Goal: Task Accomplishment & Management: Use online tool/utility

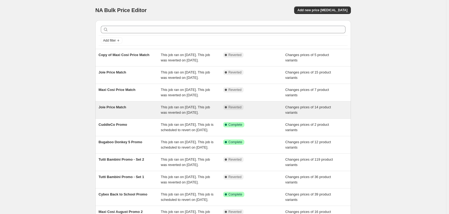
click at [191, 115] on span "This job ran on [DATE]. This job was reverted on [DATE]." at bounding box center [185, 109] width 49 height 9
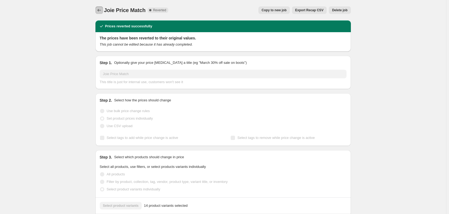
click at [102, 11] on icon "Price change jobs" at bounding box center [98, 10] width 5 height 5
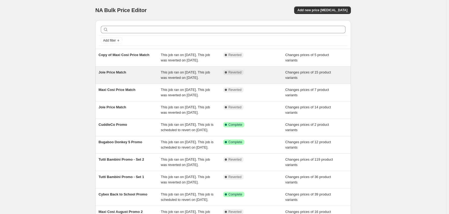
click at [210, 77] on span "This job ran on 3 September 2025. This job was reverted on 4 September 2025." at bounding box center [185, 74] width 49 height 9
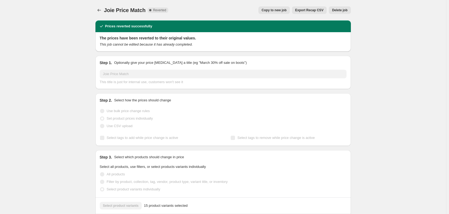
click at [277, 8] on span "Copy to new job" at bounding box center [274, 10] width 25 height 4
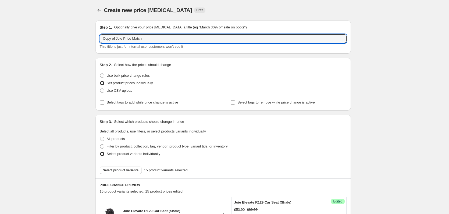
drag, startPoint x: 117, startPoint y: 38, endPoint x: 78, endPoint y: 44, distance: 39.2
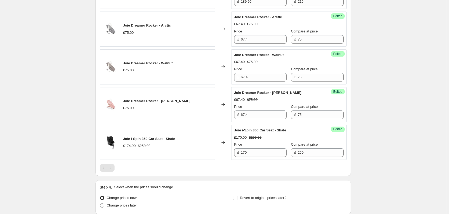
scroll to position [669, 0]
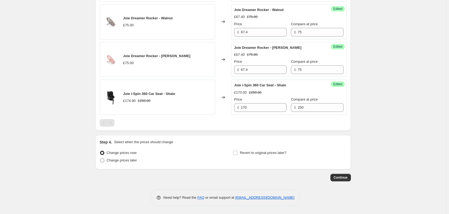
type input "Joie Price Match"
click at [124, 159] on span "Change prices later" at bounding box center [122, 161] width 30 height 4
click at [100, 159] on input "Change prices later" at bounding box center [100, 159] width 0 height 0
radio input "true"
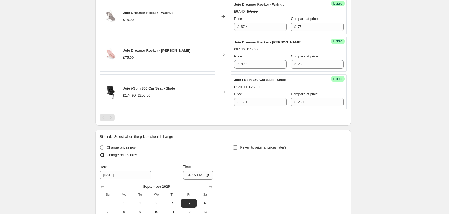
click at [252, 150] on span "Revert to original prices later?" at bounding box center [263, 148] width 46 height 4
click at [237, 150] on input "Revert to original prices later?" at bounding box center [235, 148] width 4 height 4
checkbox input "true"
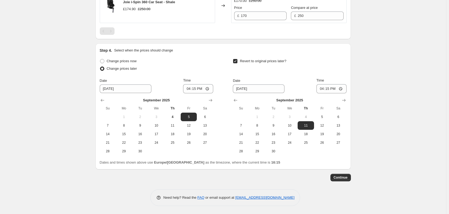
scroll to position [761, 0]
click at [172, 118] on span "4" at bounding box center [173, 117] width 12 height 4
type input "[DATE]"
click at [320, 118] on span "5" at bounding box center [322, 117] width 12 height 4
type input "[DATE]"
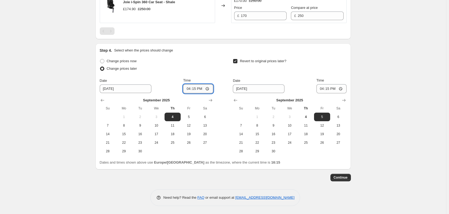
click at [196, 90] on input "16:15" at bounding box center [198, 88] width 30 height 9
type input "18:00"
click at [330, 88] on input "16:15" at bounding box center [331, 88] width 30 height 9
type input "06:00"
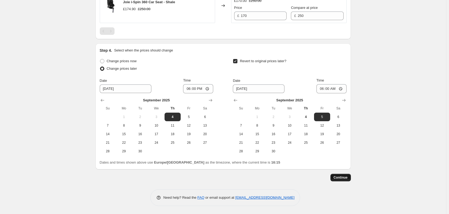
click at [343, 180] on span "Continue" at bounding box center [341, 178] width 14 height 4
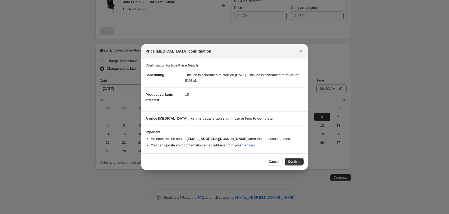
click at [293, 161] on span "Confirm" at bounding box center [294, 162] width 12 height 4
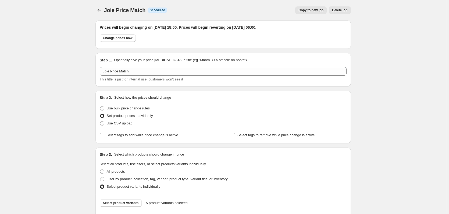
click at [306, 10] on span "Copy to new job" at bounding box center [310, 10] width 25 height 4
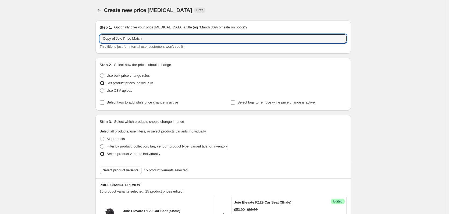
drag, startPoint x: 118, startPoint y: 40, endPoint x: 97, endPoint y: 38, distance: 21.5
click at [97, 38] on div "Step 1. Optionally give your price change job a title (eg "March 30% off sale o…" at bounding box center [222, 36] width 255 height 33
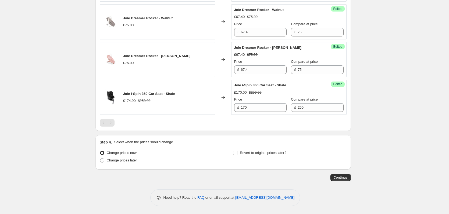
scroll to position [669, 0]
type input "Joie Price Match"
click at [130, 160] on span "Change prices later" at bounding box center [122, 161] width 30 height 4
click at [100, 159] on input "Change prices later" at bounding box center [100, 159] width 0 height 0
radio input "true"
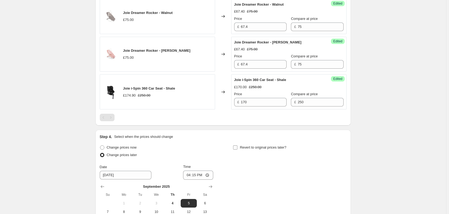
drag, startPoint x: 264, startPoint y: 154, endPoint x: 224, endPoint y: 153, distance: 40.9
click at [264, 150] on span "Revert to original prices later?" at bounding box center [263, 148] width 46 height 4
click at [237, 150] on input "Revert to original prices later?" at bounding box center [235, 148] width 4 height 4
checkbox input "true"
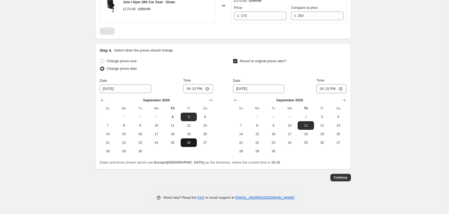
scroll to position [761, 0]
click at [191, 115] on span "5" at bounding box center [189, 117] width 12 height 4
click at [339, 115] on button "6" at bounding box center [338, 117] width 16 height 9
type input "[DATE]"
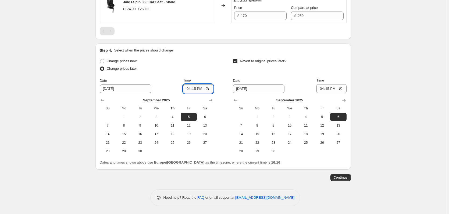
click at [195, 88] on input "16:15" at bounding box center [198, 88] width 30 height 9
type input "18:00"
click at [328, 88] on input "16:15" at bounding box center [331, 88] width 30 height 9
type input "06:00"
click at [343, 174] on button "Continue" at bounding box center [340, 178] width 20 height 8
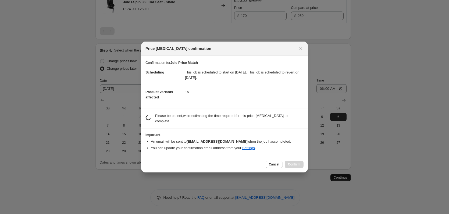
scroll to position [0, 0]
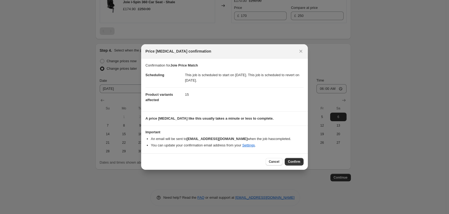
click at [294, 161] on span "Confirm" at bounding box center [294, 162] width 12 height 4
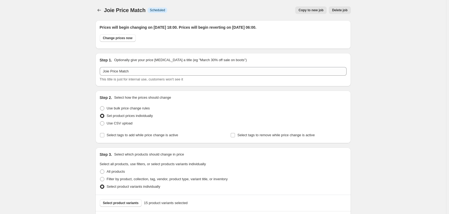
click at [306, 11] on span "Copy to new job" at bounding box center [310, 10] width 25 height 4
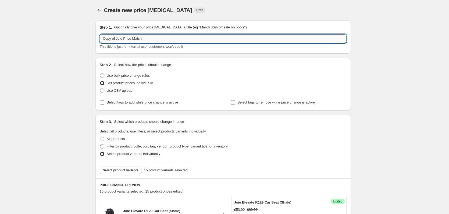
click at [120, 38] on input "Copy of Joie Price Match" at bounding box center [223, 38] width 247 height 9
paste input "text"
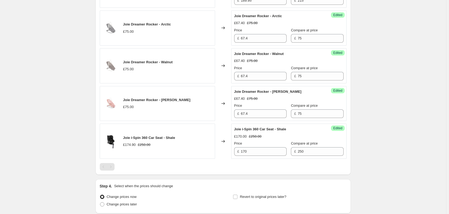
scroll to position [669, 0]
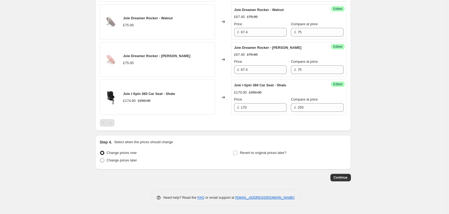
type input "Joie Price Match"
click at [132, 162] on span "Change prices later" at bounding box center [122, 161] width 30 height 4
click at [100, 159] on input "Change prices later" at bounding box center [100, 159] width 0 height 0
radio input "true"
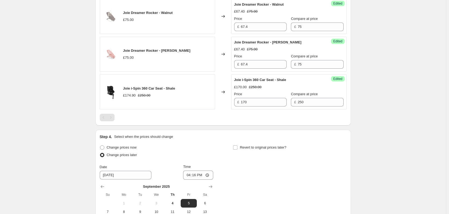
click at [287, 155] on div "Revert to original prices later?" at bounding box center [289, 152] width 113 height 16
click at [252, 150] on label "Revert to original prices later?" at bounding box center [259, 148] width 53 height 8
click at [237, 150] on input "Revert to original prices later?" at bounding box center [235, 148] width 4 height 4
checkbox input "true"
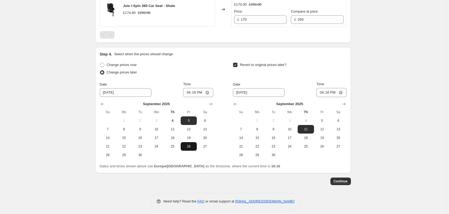
scroll to position [761, 0]
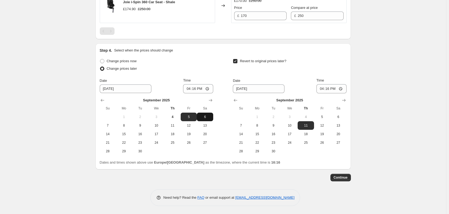
click at [203, 115] on button "6" at bounding box center [205, 117] width 16 height 9
type input "[DATE]"
click at [245, 125] on span "7" at bounding box center [241, 126] width 12 height 4
type input "[DATE]"
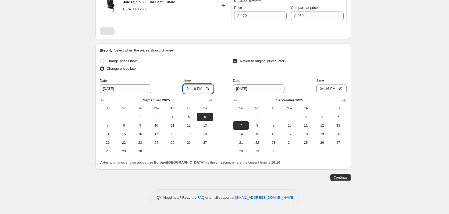
click at [195, 89] on input "16:16" at bounding box center [198, 88] width 30 height 9
type input "18:00"
click at [329, 91] on input "16:16" at bounding box center [331, 88] width 30 height 9
type input "06:00"
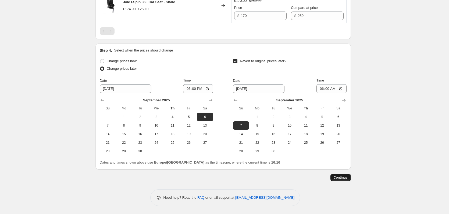
click at [336, 178] on span "Continue" at bounding box center [341, 178] width 14 height 4
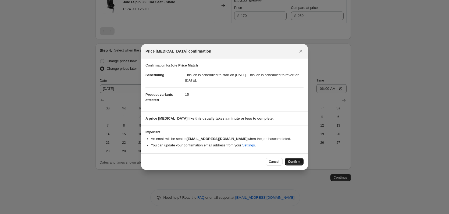
click at [296, 164] on button "Confirm" at bounding box center [294, 162] width 19 height 8
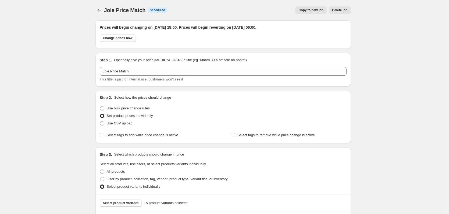
click at [308, 11] on span "Copy to new job" at bounding box center [310, 10] width 25 height 4
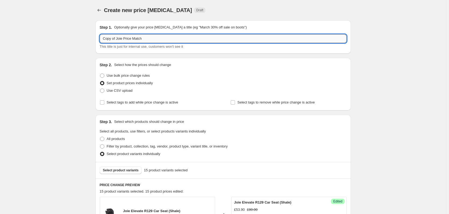
click at [119, 38] on input "Copy of Joie Price Match" at bounding box center [223, 38] width 247 height 9
paste input "J"
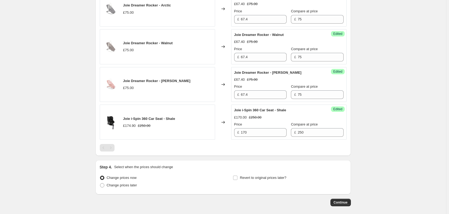
scroll to position [669, 0]
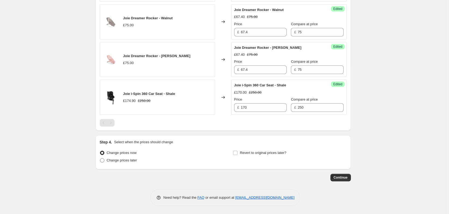
type input "Joie Price Match"
click at [104, 162] on span at bounding box center [102, 161] width 4 height 4
click at [100, 159] on input "Change prices later" at bounding box center [100, 159] width 0 height 0
radio input "true"
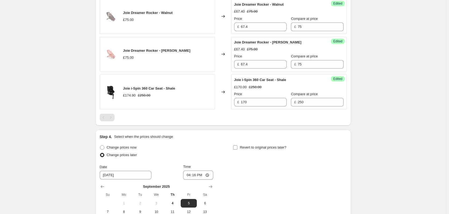
click at [243, 150] on span "Revert to original prices later?" at bounding box center [263, 148] width 46 height 4
click at [237, 150] on input "Revert to original prices later?" at bounding box center [235, 148] width 4 height 4
checkbox input "true"
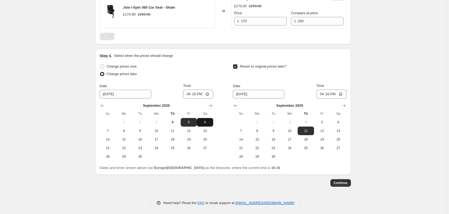
scroll to position [761, 0]
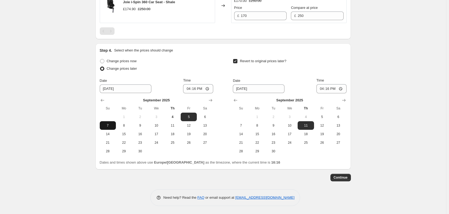
click at [107, 126] on span "7" at bounding box center [108, 126] width 12 height 4
type input "[DATE]"
click at [260, 125] on span "8" at bounding box center [257, 126] width 12 height 4
type input "[DATE]"
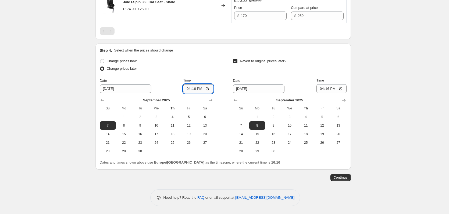
click at [196, 85] on input "16:16" at bounding box center [198, 88] width 30 height 9
type input "18:00"
click at [330, 89] on input "16:16" at bounding box center [331, 88] width 30 height 9
type input "06:00"
click at [343, 178] on span "Continue" at bounding box center [341, 178] width 14 height 4
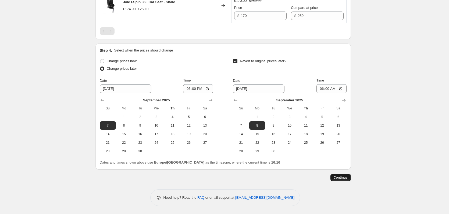
scroll to position [0, 0]
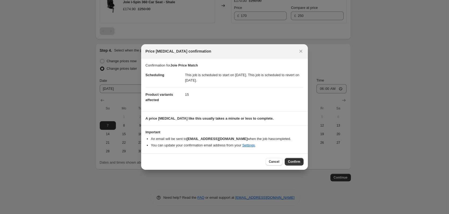
click at [294, 162] on span "Confirm" at bounding box center [294, 162] width 12 height 4
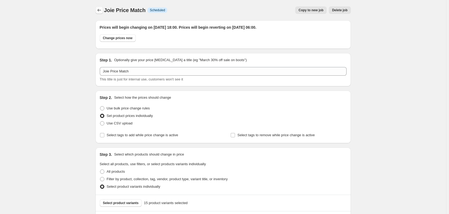
click at [101, 7] on button "Price change jobs" at bounding box center [99, 10] width 8 height 8
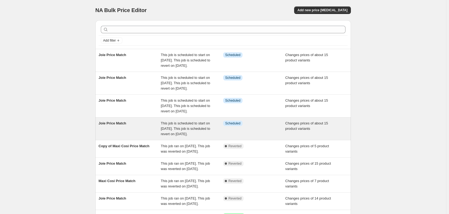
scroll to position [108, 0]
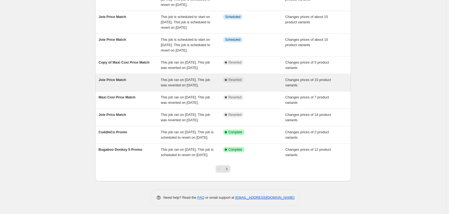
click at [160, 88] on div "Joie Price Match" at bounding box center [130, 82] width 62 height 11
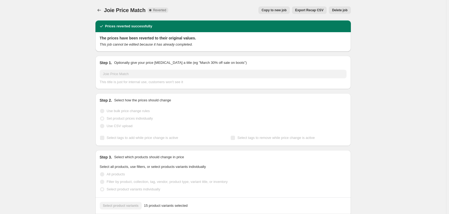
click at [337, 9] on span "Delete job" at bounding box center [339, 10] width 15 height 4
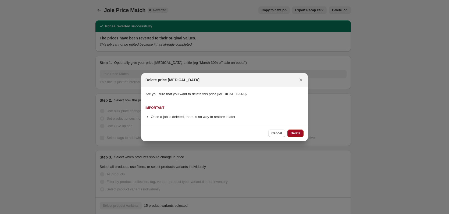
click at [294, 133] on span "Delete" at bounding box center [296, 133] width 10 height 4
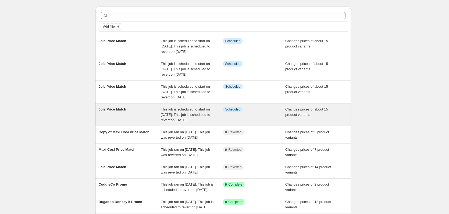
scroll to position [27, 0]
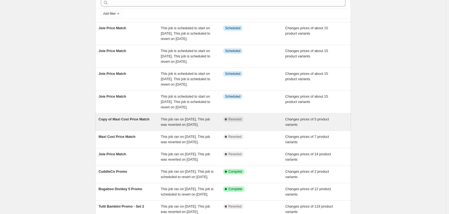
click at [211, 128] on div "This job ran on 3 September 2025. This job was reverted on 4 September 2025." at bounding box center [192, 122] width 62 height 11
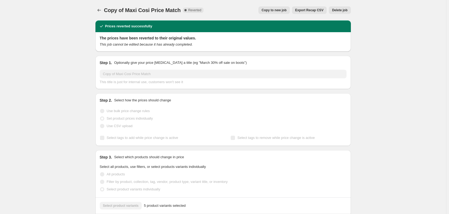
click at [275, 10] on span "Copy to new job" at bounding box center [274, 10] width 25 height 4
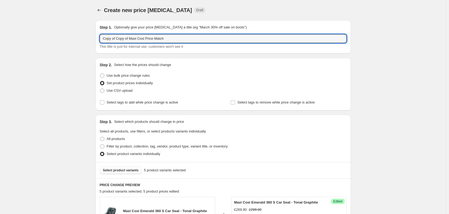
drag, startPoint x: 130, startPoint y: 38, endPoint x: 76, endPoint y: 33, distance: 54.2
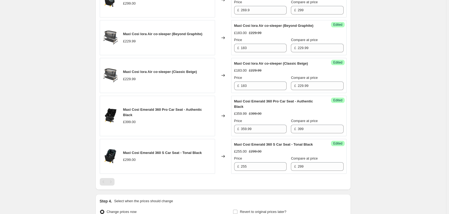
scroll to position [285, 0]
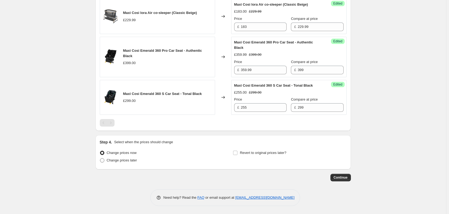
type input "Maxi Cosi Price Match"
click at [119, 159] on span "Change prices later" at bounding box center [122, 161] width 30 height 4
click at [100, 159] on input "Change prices later" at bounding box center [100, 159] width 0 height 0
radio input "true"
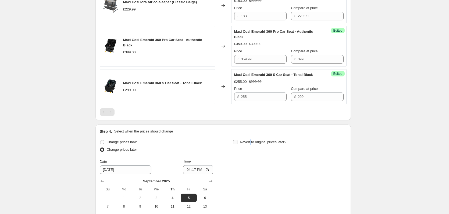
click at [251, 145] on span "Revert to original prices later?" at bounding box center [263, 142] width 46 height 5
click at [235, 145] on input "Revert to original prices later?" at bounding box center [235, 142] width 4 height 4
checkbox input "true"
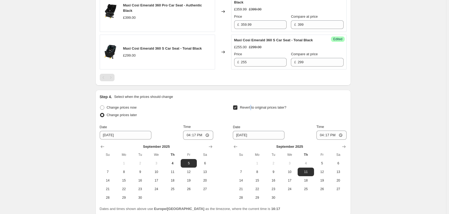
scroll to position [377, 0]
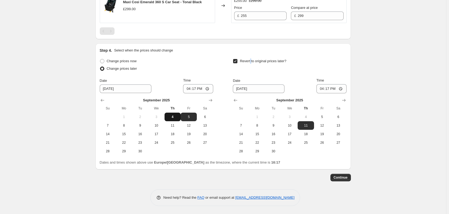
click at [171, 119] on span "4" at bounding box center [173, 117] width 12 height 4
type input "[DATE]"
click at [320, 116] on span "5" at bounding box center [322, 117] width 12 height 4
type input "[DATE]"
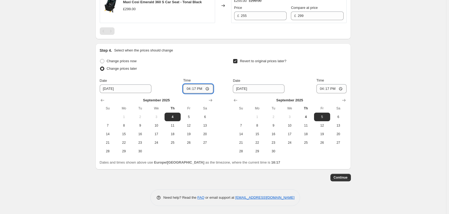
click at [194, 87] on input "16:17" at bounding box center [198, 88] width 30 height 9
type input "18:00"
click at [328, 92] on input "16:17" at bounding box center [331, 88] width 30 height 9
type input "06:00"
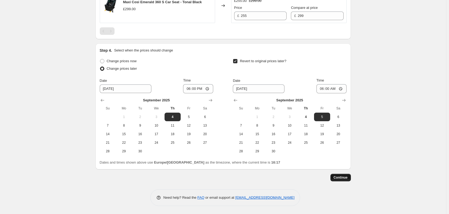
click at [347, 179] on span "Continue" at bounding box center [341, 178] width 14 height 4
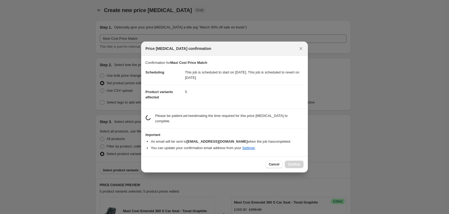
scroll to position [0, 0]
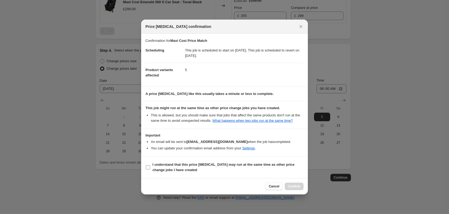
drag, startPoint x: 203, startPoint y: 168, endPoint x: 285, endPoint y: 178, distance: 82.9
click at [203, 168] on span "I understand that this price [MEDICAL_DATA] may run at the same time as other p…" at bounding box center [227, 167] width 151 height 11
click at [150, 168] on input "I understand that this price [MEDICAL_DATA] may run at the same time as other p…" at bounding box center [148, 168] width 4 height 4
checkbox input "true"
click at [299, 189] on span "Confirm" at bounding box center [294, 187] width 12 height 4
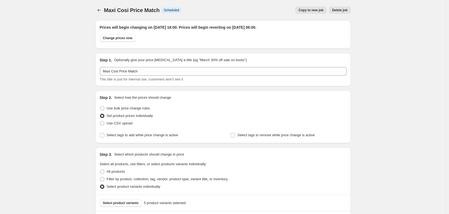
click at [310, 13] on button "Copy to new job" at bounding box center [310, 10] width 31 height 8
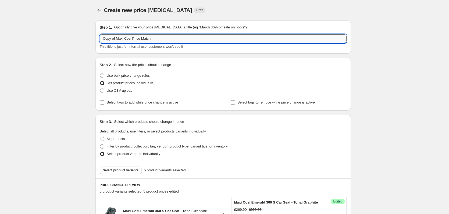
click at [133, 40] on input "Copy of Maxi Cosi Price Match" at bounding box center [223, 38] width 247 height 9
paste input "text"
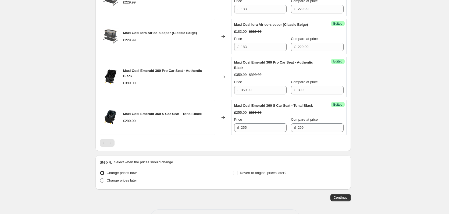
scroll to position [285, 0]
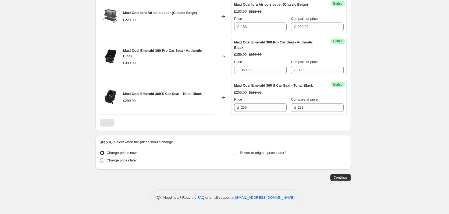
type input "Maxi Cosi Price Match"
click at [126, 163] on span "Change prices later" at bounding box center [122, 160] width 30 height 5
click at [100, 159] on input "Change prices later" at bounding box center [100, 159] width 0 height 0
radio input "true"
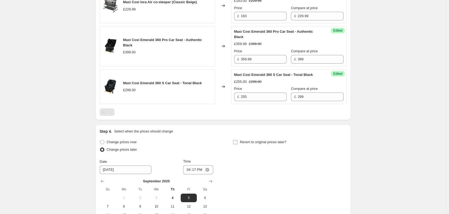
click at [264, 144] on span "Revert to original prices later?" at bounding box center [263, 142] width 46 height 4
click at [237, 145] on input "Revert to original prices later?" at bounding box center [235, 142] width 4 height 4
checkbox input "true"
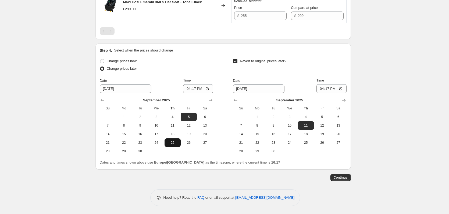
scroll to position [377, 0]
click at [341, 115] on button "6" at bounding box center [338, 117] width 16 height 9
type input "[DATE]"
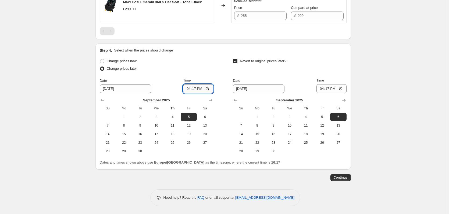
click at [198, 88] on input "16:17" at bounding box center [198, 88] width 30 height 9
type input "18:00"
click at [329, 87] on input "16:17" at bounding box center [331, 88] width 30 height 9
type input "06:00"
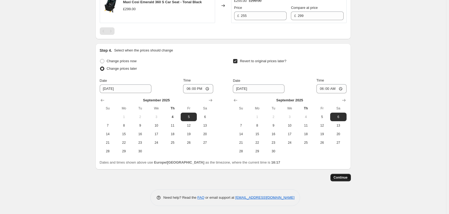
click at [345, 179] on span "Continue" at bounding box center [341, 178] width 14 height 4
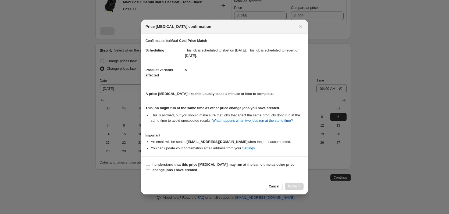
click at [261, 168] on span "I understand that this price [MEDICAL_DATA] may run at the same time as other p…" at bounding box center [227, 167] width 151 height 11
click at [150, 168] on input "I understand that this price [MEDICAL_DATA] may run at the same time as other p…" at bounding box center [148, 168] width 4 height 4
checkbox input "true"
click at [288, 188] on span "Confirm" at bounding box center [294, 187] width 12 height 4
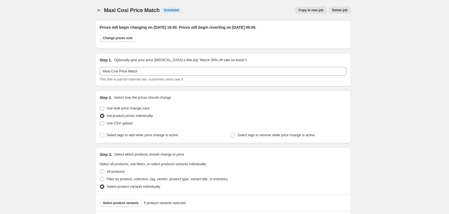
click at [309, 11] on span "Copy to new job" at bounding box center [310, 10] width 25 height 4
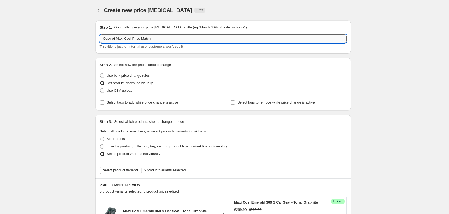
click at [151, 41] on input "Copy of Maxi Cosi Price Match" at bounding box center [223, 38] width 247 height 9
paste input "text"
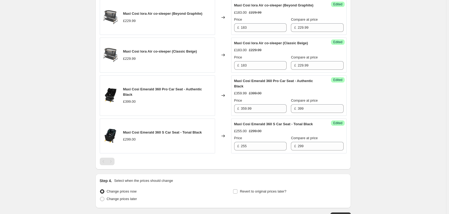
scroll to position [285, 0]
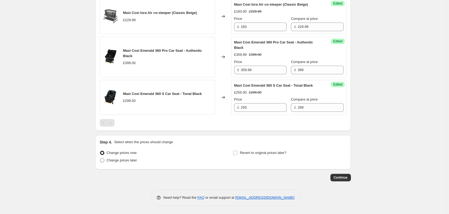
type input "Maxi Cosi Price Match"
click at [122, 163] on span "Change prices later" at bounding box center [122, 161] width 30 height 4
click at [100, 159] on input "Change prices later" at bounding box center [100, 159] width 0 height 0
radio input "true"
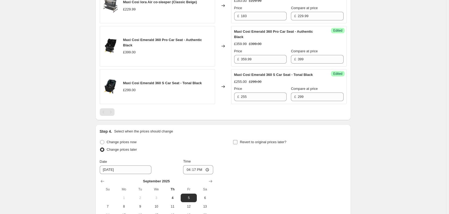
click at [262, 144] on span "Revert to original prices later?" at bounding box center [263, 142] width 46 height 4
click at [237, 145] on input "Revert to original prices later?" at bounding box center [235, 142] width 4 height 4
checkbox input "true"
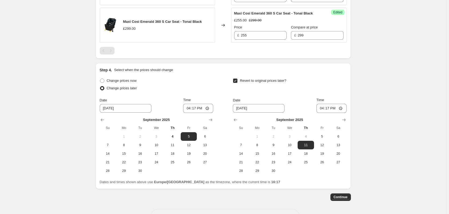
scroll to position [377, 0]
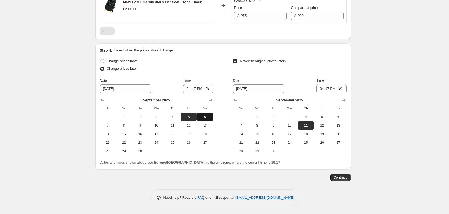
click at [207, 115] on button "6" at bounding box center [205, 117] width 16 height 9
type input "[DATE]"
click at [238, 127] on span "7" at bounding box center [241, 126] width 12 height 4
type input "[DATE]"
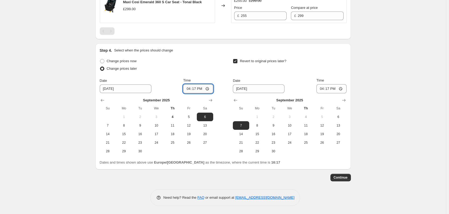
click at [197, 90] on input "16:17" at bounding box center [198, 88] width 30 height 9
type input "18:00"
click at [329, 90] on input "16:17" at bounding box center [331, 88] width 30 height 9
type input "06:00"
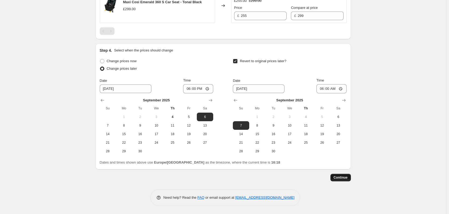
click at [343, 178] on span "Continue" at bounding box center [341, 178] width 14 height 4
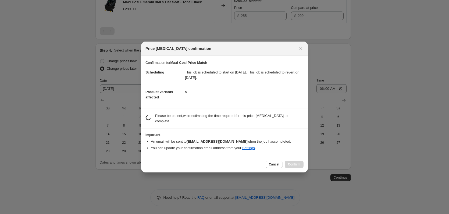
scroll to position [0, 0]
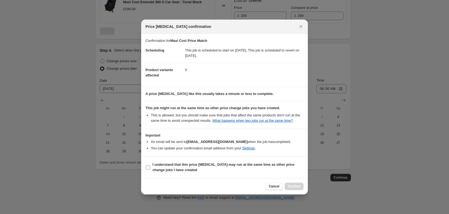
click at [243, 168] on span "I understand that this price [MEDICAL_DATA] may run at the same time as other p…" at bounding box center [227, 167] width 151 height 11
click at [150, 168] on input "I understand that this price [MEDICAL_DATA] may run at the same time as other p…" at bounding box center [148, 168] width 4 height 4
checkbox input "true"
click at [297, 187] on span "Confirm" at bounding box center [294, 187] width 12 height 4
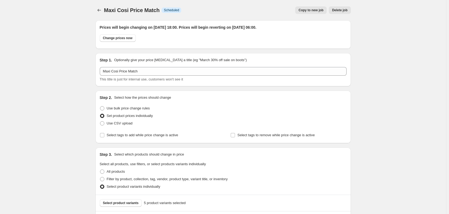
click at [312, 10] on span "Copy to new job" at bounding box center [310, 10] width 25 height 4
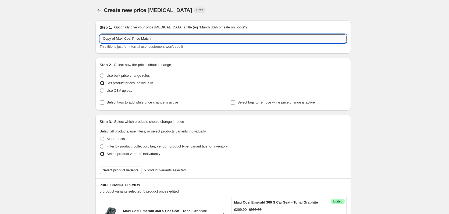
click at [119, 38] on input "Copy of Maxi Cosi Price Match" at bounding box center [223, 38] width 247 height 9
paste input "text"
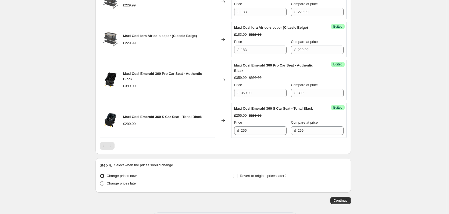
scroll to position [285, 0]
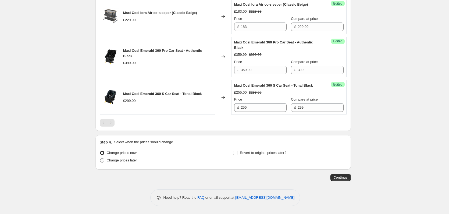
type input "Maxi Cosi Price Match"
click at [109, 159] on span "Change prices later" at bounding box center [122, 161] width 30 height 4
click at [100, 159] on input "Change prices later" at bounding box center [100, 159] width 0 height 0
radio input "true"
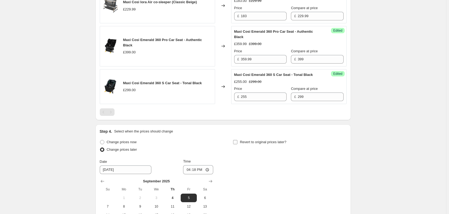
click at [235, 145] on input "Revert to original prices later?" at bounding box center [235, 142] width 4 height 4
checkbox input "true"
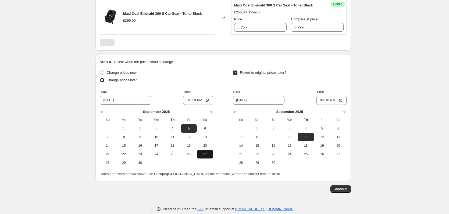
scroll to position [377, 0]
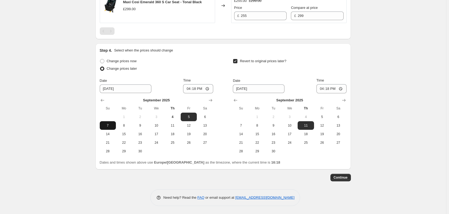
click at [109, 128] on span "7" at bounding box center [108, 126] width 12 height 4
type input "[DATE]"
click at [258, 125] on span "8" at bounding box center [257, 126] width 12 height 4
type input "[DATE]"
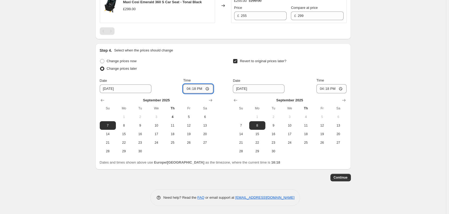
click at [196, 88] on input "16:18" at bounding box center [198, 88] width 30 height 9
type input "18:00"
click at [330, 89] on input "16:18" at bounding box center [331, 88] width 30 height 9
type input "06:00"
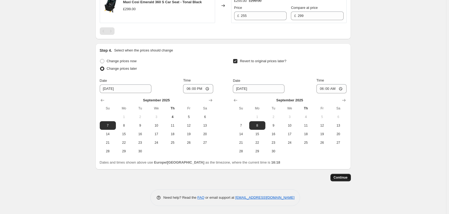
click at [341, 180] on span "Continue" at bounding box center [341, 178] width 14 height 4
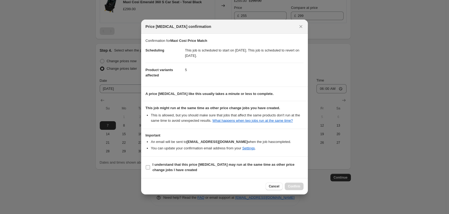
click at [211, 166] on b "I understand that this price [MEDICAL_DATA] may run at the same time as other p…" at bounding box center [223, 167] width 142 height 9
click at [150, 166] on input "I understand that this price [MEDICAL_DATA] may run at the same time as other p…" at bounding box center [148, 168] width 4 height 4
checkbox input "true"
click at [291, 185] on span "Confirm" at bounding box center [294, 187] width 12 height 4
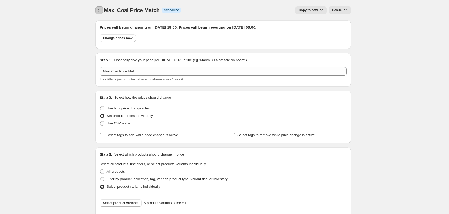
click at [100, 13] on button "Price change jobs" at bounding box center [99, 10] width 8 height 8
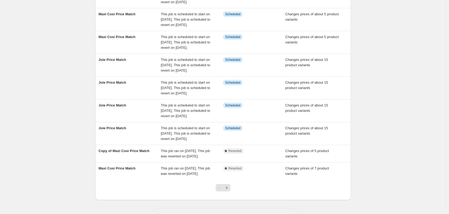
scroll to position [159, 0]
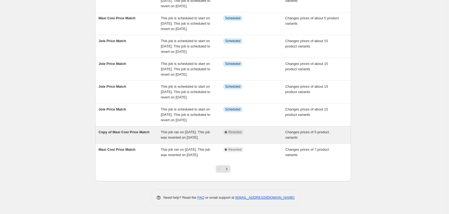
click at [195, 130] on span "This job ran on 3 September 2025. This job was reverted on 4 September 2025." at bounding box center [185, 134] width 49 height 9
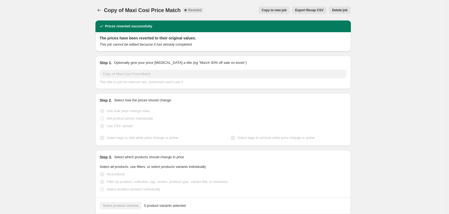
click at [337, 5] on div "Copy of Maxi Cosi Price Match. This page is ready Copy of Maxi Cosi Price Match…" at bounding box center [222, 10] width 255 height 20
click at [337, 9] on span "Delete job" at bounding box center [339, 10] width 15 height 4
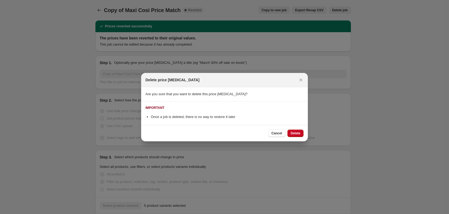
click at [292, 128] on div "Delete price change job Are you sure that you want to delete this price change …" at bounding box center [224, 107] width 167 height 69
click at [296, 131] on button "Delete" at bounding box center [295, 134] width 16 height 8
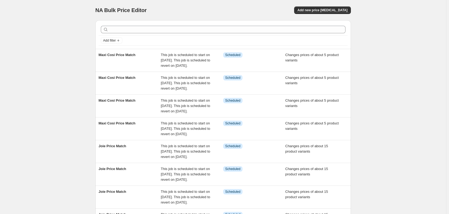
click at [75, 48] on div "NA Bulk Price Editor. This page is ready NA Bulk Price Editor Add new price cha…" at bounding box center [223, 160] width 446 height 320
click at [321, 13] on button "Add new price [MEDICAL_DATA]" at bounding box center [322, 10] width 56 height 8
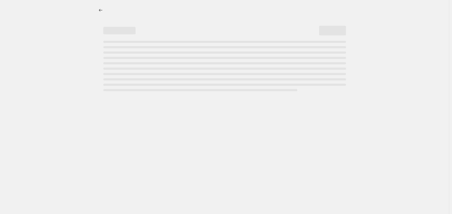
select select "percentage"
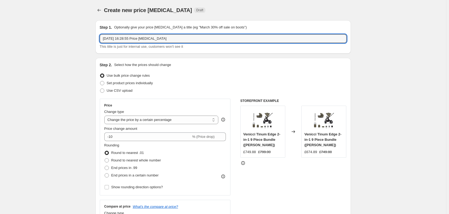
drag, startPoint x: 187, startPoint y: 39, endPoint x: -37, endPoint y: 34, distance: 223.7
click at [0, 34] on html "Home Settings Plans Skip to content Create new price [MEDICAL_DATA]. This page …" at bounding box center [224, 107] width 449 height 214
type input "CuddleCo Price Match"
click at [123, 82] on span "Set product prices individually" at bounding box center [130, 83] width 46 height 4
click at [100, 81] on input "Set product prices individually" at bounding box center [100, 81] width 0 height 0
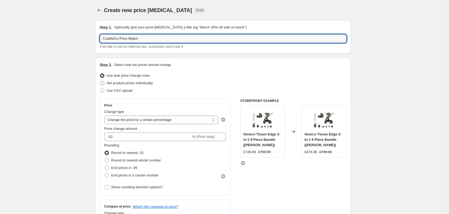
radio input "true"
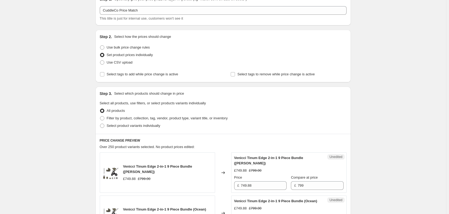
scroll to position [81, 0]
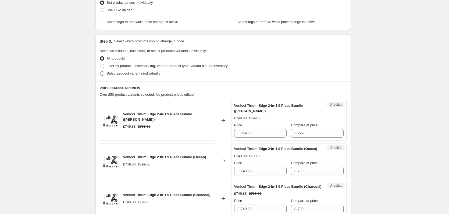
click at [132, 74] on span "Select product variants individually" at bounding box center [133, 73] width 53 height 4
click at [100, 72] on input "Select product variants individually" at bounding box center [100, 71] width 0 height 0
radio input "true"
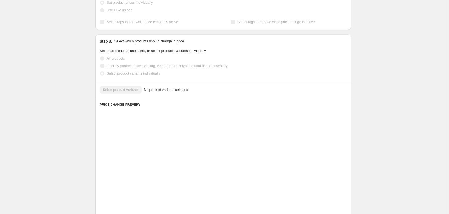
scroll to position [68, 0]
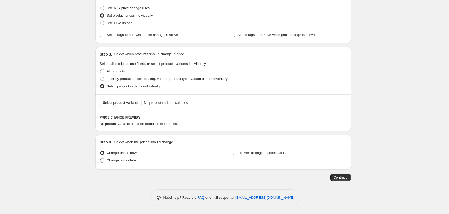
click at [112, 164] on label "Change prices later" at bounding box center [118, 161] width 37 height 8
click at [100, 159] on input "Change prices later" at bounding box center [100, 159] width 0 height 0
radio input "true"
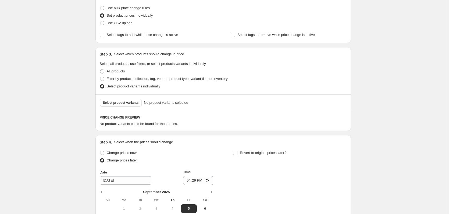
click at [289, 152] on div "Revert to original prices later?" at bounding box center [289, 157] width 113 height 16
click at [270, 152] on span "Revert to original prices later?" at bounding box center [263, 153] width 46 height 4
click at [237, 152] on input "Revert to original prices later?" at bounding box center [235, 153] width 4 height 4
checkbox input "true"
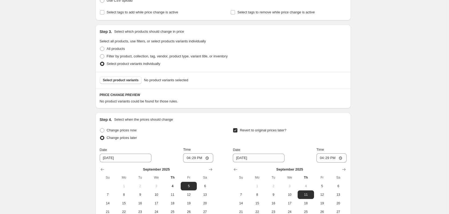
scroll to position [121, 0]
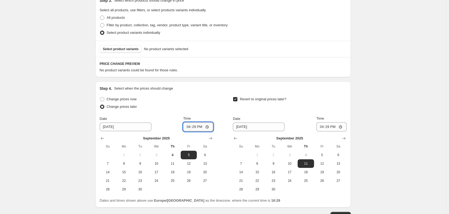
click at [200, 127] on input "16:29" at bounding box center [198, 127] width 30 height 9
click at [197, 127] on input "16:29" at bounding box center [198, 127] width 30 height 9
type input "18:00"
click at [331, 128] on input "16:29" at bounding box center [331, 127] width 30 height 9
click at [368, 129] on div "Create new price [MEDICAL_DATA]. This page is ready Create new price [MEDICAL_D…" at bounding box center [223, 66] width 446 height 374
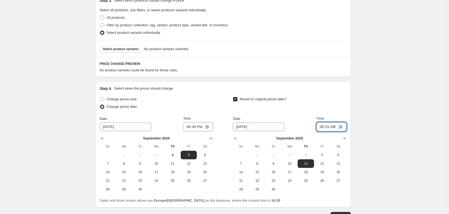
click at [337, 128] on input "06:01" at bounding box center [331, 127] width 30 height 9
type input "06:00"
drag, startPoint x: 368, startPoint y: 129, endPoint x: 367, endPoint y: 126, distance: 3.7
click at [368, 127] on div "Create new price [MEDICAL_DATA]. This page is ready Create new price [MEDICAL_D…" at bounding box center [223, 66] width 446 height 374
click at [178, 158] on span "4" at bounding box center [173, 155] width 12 height 4
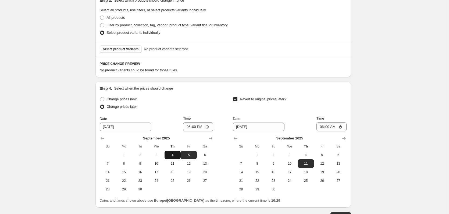
type input "[DATE]"
drag, startPoint x: 325, startPoint y: 154, endPoint x: 328, endPoint y: 154, distance: 3.0
click at [325, 154] on span "5" at bounding box center [322, 155] width 12 height 4
type input "[DATE]"
click at [394, 155] on div "Create new price [MEDICAL_DATA]. This page is ready Create new price [MEDICAL_D…" at bounding box center [223, 66] width 446 height 374
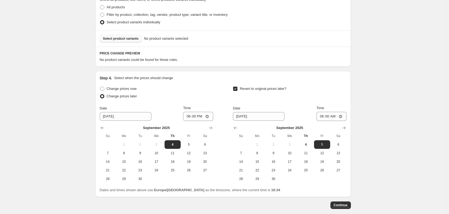
scroll to position [106, 0]
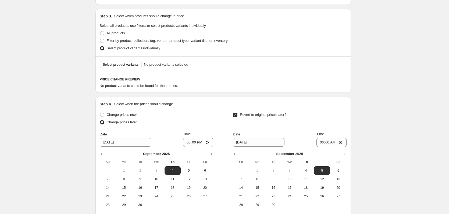
click at [127, 60] on div "Select product variants No product variants selected" at bounding box center [222, 64] width 255 height 16
click at [127, 63] on span "Select product variants" at bounding box center [121, 65] width 36 height 4
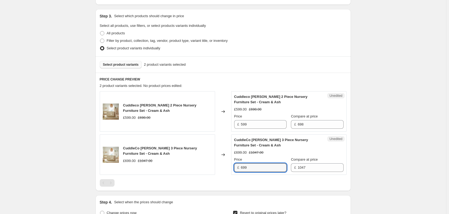
drag, startPoint x: 256, startPoint y: 167, endPoint x: 224, endPoint y: 167, distance: 32.0
click at [224, 167] on div "CuddleCo [PERSON_NAME] 3 Piece Nursery Furniture Set - Cream & Ash £699.00 £104…" at bounding box center [223, 155] width 247 height 41
type input "629"
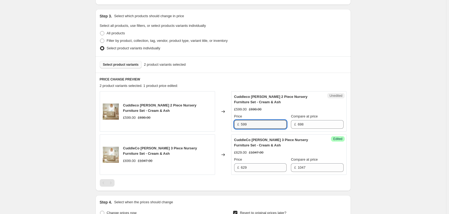
drag, startPoint x: 241, startPoint y: 124, endPoint x: 231, endPoint y: 123, distance: 9.7
click at [231, 123] on div "Cuddleco [PERSON_NAME] 2 Piece Nursery Furniture Set - Cream & Ash £599.00 £698…" at bounding box center [223, 111] width 247 height 41
type input "539"
click at [73, 121] on div "Create new price [MEDICAL_DATA]. This page is ready Create new price [MEDICAL_D…" at bounding box center [223, 130] width 446 height 473
click at [130, 66] on span "Select product variants" at bounding box center [121, 65] width 36 height 4
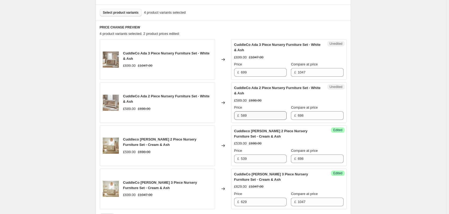
scroll to position [160, 0]
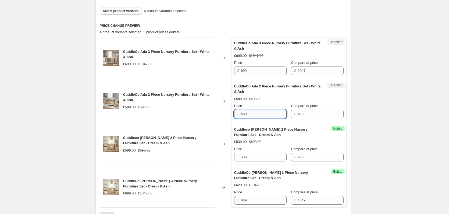
click at [253, 114] on input "589" at bounding box center [264, 114] width 46 height 9
type input "520"
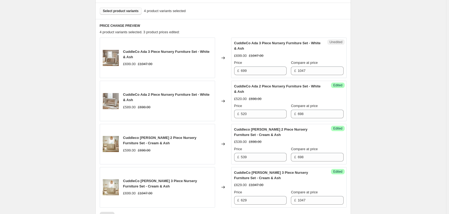
click at [80, 106] on div "Create new price [MEDICAL_DATA]. This page is ready Create new price [MEDICAL_D…" at bounding box center [223, 119] width 446 height 559
click at [117, 10] on span "Select product variants" at bounding box center [121, 11] width 36 height 4
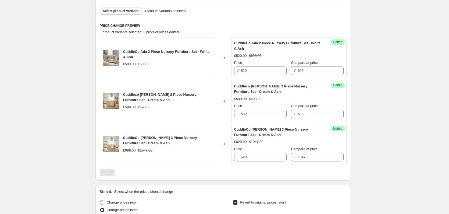
click at [124, 11] on span "Select product variants" at bounding box center [121, 11] width 36 height 4
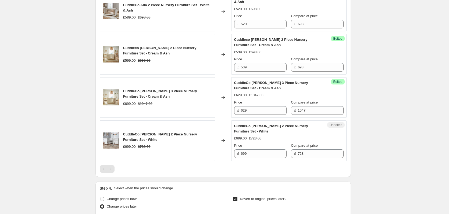
scroll to position [213, 0]
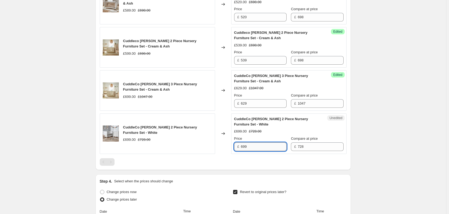
click at [264, 144] on input "699" at bounding box center [264, 147] width 46 height 9
type input "629"
click at [74, 71] on div "Create new price [MEDICAL_DATA]. This page is ready Create new price [MEDICAL_D…" at bounding box center [223, 66] width 446 height 559
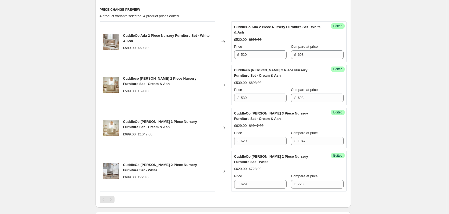
scroll to position [133, 0]
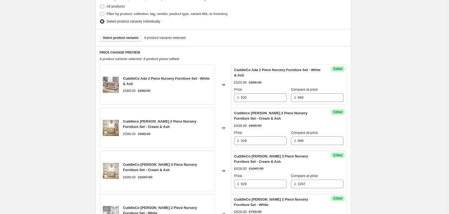
click at [128, 39] on span "Select product variants" at bounding box center [121, 38] width 36 height 4
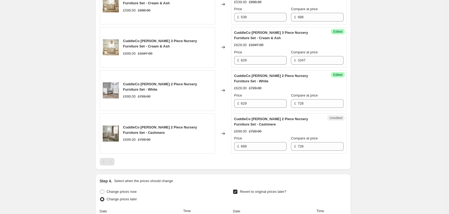
scroll to position [267, 0]
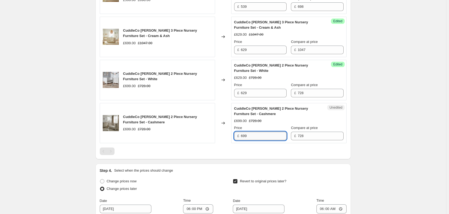
click at [259, 134] on input "699" at bounding box center [264, 136] width 46 height 9
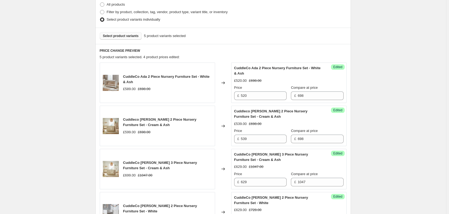
scroll to position [133, 0]
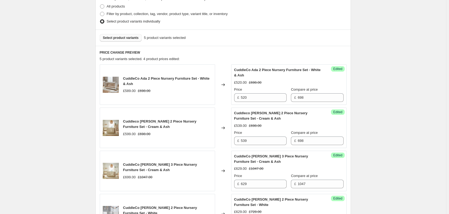
type input "629"
click at [124, 36] on span "Select product variants" at bounding box center [121, 38] width 36 height 4
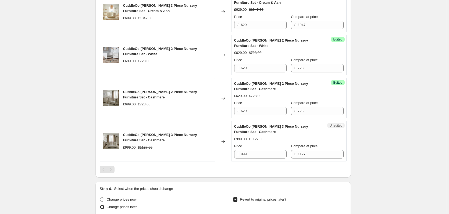
scroll to position [294, 0]
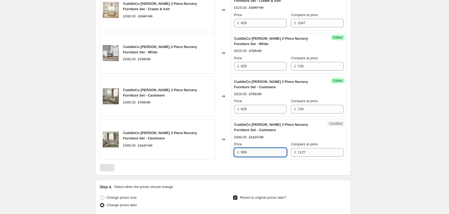
click at [249, 152] on input "999" at bounding box center [264, 152] width 46 height 9
type input "899"
click at [28, 72] on div "Create new price [MEDICAL_DATA]. This page is ready Create new price [MEDICAL_D…" at bounding box center [223, 28] width 446 height 645
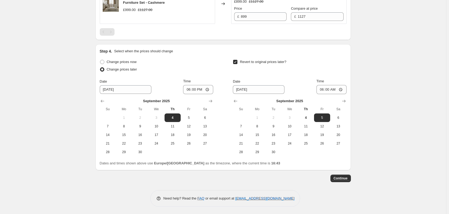
scroll to position [431, 0]
click at [342, 176] on span "Continue" at bounding box center [341, 178] width 14 height 4
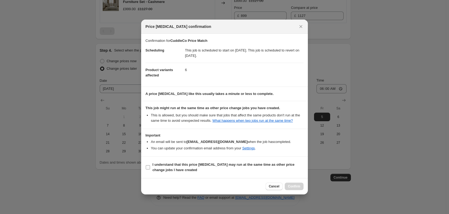
drag, startPoint x: 229, startPoint y: 164, endPoint x: 251, endPoint y: 169, distance: 22.6
click at [230, 164] on b "I understand that this price [MEDICAL_DATA] may run at the same time as other p…" at bounding box center [223, 167] width 142 height 9
click at [263, 168] on span "I understand that this price [MEDICAL_DATA] may run at the same time as other p…" at bounding box center [227, 167] width 151 height 11
click at [150, 168] on input "I understand that this price [MEDICAL_DATA] may run at the same time as other p…" at bounding box center [148, 168] width 4 height 4
checkbox input "true"
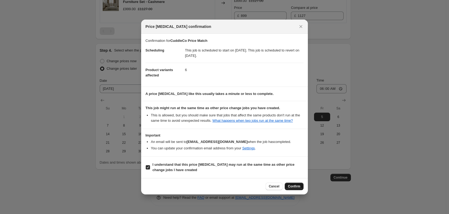
click at [300, 188] on span "Confirm" at bounding box center [294, 187] width 12 height 4
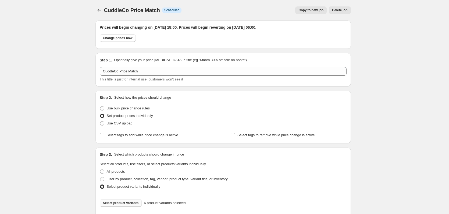
click at [314, 12] on span "Copy to new job" at bounding box center [310, 10] width 25 height 4
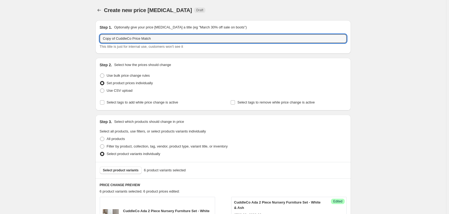
drag, startPoint x: 117, startPoint y: 38, endPoint x: 67, endPoint y: 31, distance: 50.4
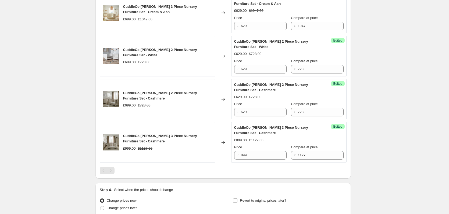
scroll to position [339, 0]
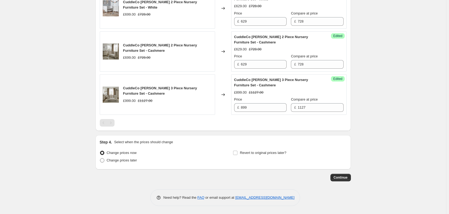
type input "CuddleCo Price Match"
click at [118, 163] on span "Change prices later" at bounding box center [122, 161] width 30 height 4
click at [100, 159] on input "Change prices later" at bounding box center [100, 159] width 0 height 0
radio input "true"
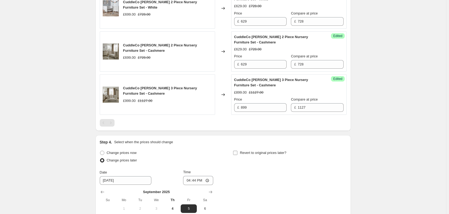
click at [243, 152] on span "Revert to original prices later?" at bounding box center [263, 153] width 46 height 4
click at [237, 152] on input "Revert to original prices later?" at bounding box center [235, 153] width 4 height 4
checkbox input "true"
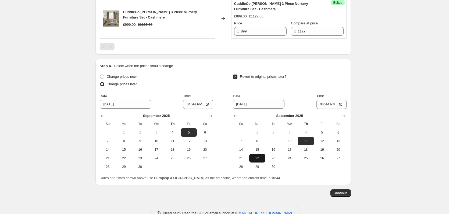
scroll to position [431, 0]
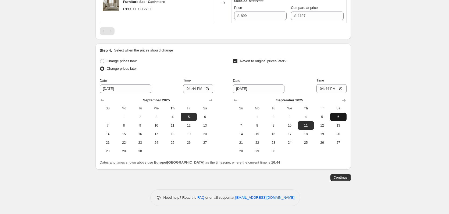
click at [342, 115] on span "6" at bounding box center [338, 117] width 12 height 4
type input "[DATE]"
click at [192, 88] on input "16:44" at bounding box center [198, 88] width 30 height 9
type input "18:00"
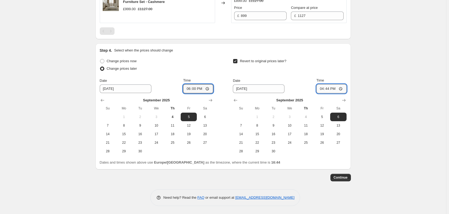
click at [329, 88] on input "16:44" at bounding box center [331, 88] width 30 height 9
type input "06:00"
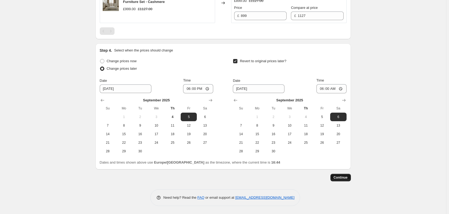
click at [345, 179] on span "Continue" at bounding box center [341, 178] width 14 height 4
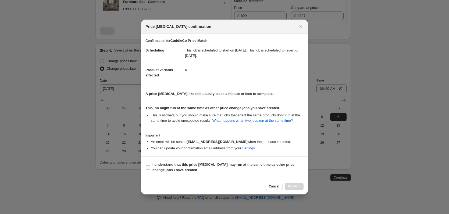
click at [237, 166] on b "I understand that this price [MEDICAL_DATA] may run at the same time as other p…" at bounding box center [223, 167] width 142 height 9
click at [150, 166] on input "I understand that this price [MEDICAL_DATA] may run at the same time as other p…" at bounding box center [148, 168] width 4 height 4
checkbox input "true"
click at [294, 187] on span "Confirm" at bounding box center [294, 187] width 12 height 4
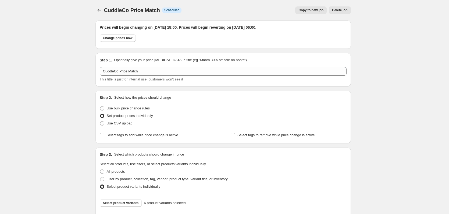
click at [316, 12] on span "Copy to new job" at bounding box center [310, 10] width 25 height 4
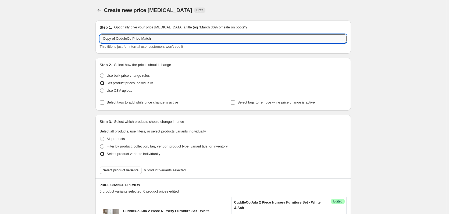
click at [128, 42] on input "Copy of CuddleCo Price Match" at bounding box center [223, 38] width 247 height 9
paste input "text"
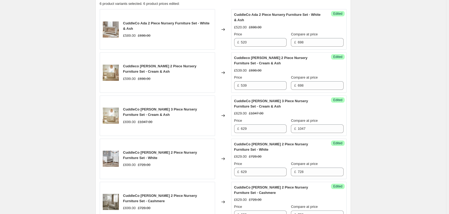
scroll to position [339, 0]
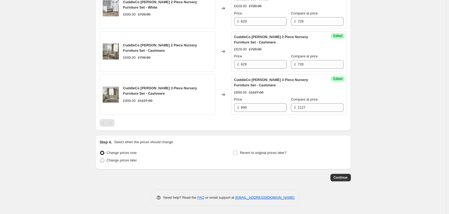
type input "CuddleCo Price Match"
click at [127, 160] on span "Change prices later" at bounding box center [122, 161] width 30 height 4
click at [100, 159] on input "Change prices later" at bounding box center [100, 159] width 0 height 0
radio input "true"
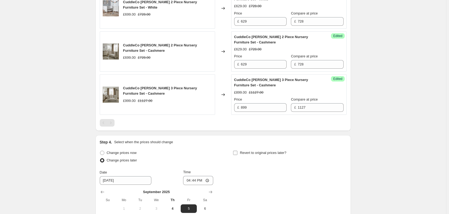
click at [240, 155] on label "Revert to original prices later?" at bounding box center [259, 153] width 53 height 8
click at [237, 155] on input "Revert to original prices later?" at bounding box center [235, 153] width 4 height 4
checkbox input "true"
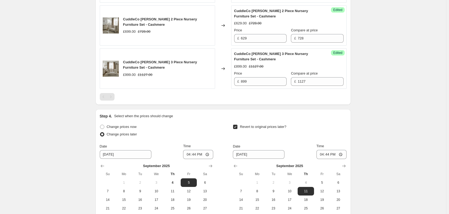
scroll to position [393, 0]
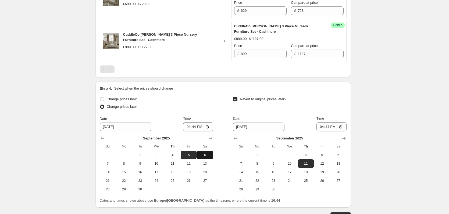
click at [206, 153] on span "6" at bounding box center [205, 155] width 12 height 4
type input "[DATE]"
click at [244, 163] on span "7" at bounding box center [241, 164] width 12 height 4
type input "[DATE]"
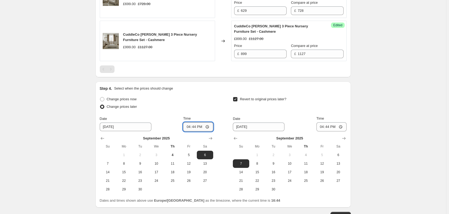
click at [197, 126] on input "16:44" at bounding box center [198, 127] width 30 height 9
type input "18:00"
click at [332, 127] on input "16:44" at bounding box center [331, 127] width 30 height 9
type input "06:00"
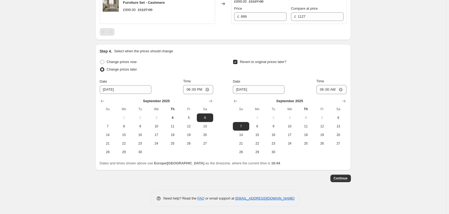
scroll to position [431, 0]
click at [348, 181] on button "Continue" at bounding box center [340, 178] width 20 height 8
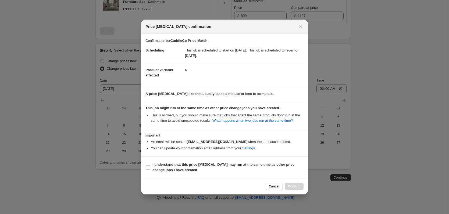
click at [251, 166] on b "I understand that this price [MEDICAL_DATA] may run at the same time as other p…" at bounding box center [223, 167] width 142 height 9
click at [150, 166] on input "I understand that this price [MEDICAL_DATA] may run at the same time as other p…" at bounding box center [148, 168] width 4 height 4
checkbox input "true"
click at [296, 188] on span "Confirm" at bounding box center [294, 187] width 12 height 4
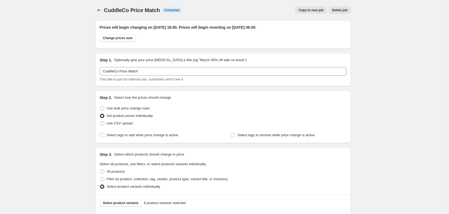
drag, startPoint x: 303, startPoint y: 6, endPoint x: 306, endPoint y: 9, distance: 4.4
click at [303, 7] on div "CuddleCo Price Match. This page is ready CuddleCo Price Match Info Scheduled Co…" at bounding box center [222, 10] width 255 height 20
click at [306, 9] on span "Copy to new job" at bounding box center [310, 10] width 25 height 4
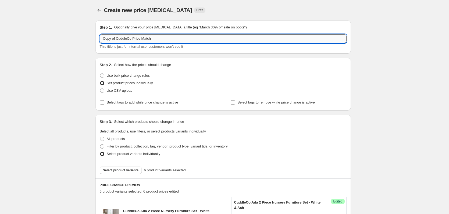
click at [120, 40] on input "Copy of CuddleCo Price Match" at bounding box center [223, 38] width 247 height 9
paste input "text"
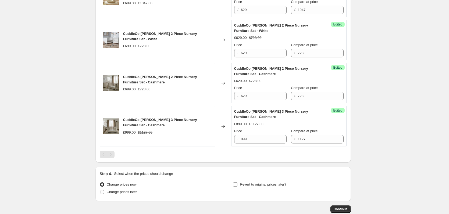
scroll to position [339, 0]
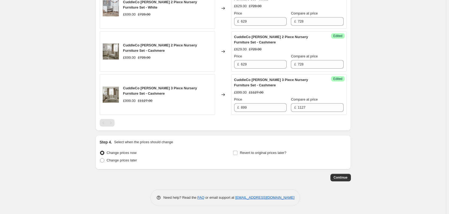
type input "CuddleCo Price Match"
click at [123, 165] on div "Change prices now Change prices later" at bounding box center [156, 157] width 113 height 16
drag, startPoint x: 133, startPoint y: 160, endPoint x: 138, endPoint y: 159, distance: 5.7
click at [134, 160] on span "Change prices later" at bounding box center [122, 161] width 30 height 4
click at [100, 159] on input "Change prices later" at bounding box center [100, 159] width 0 height 0
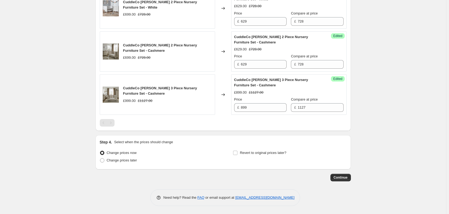
radio input "true"
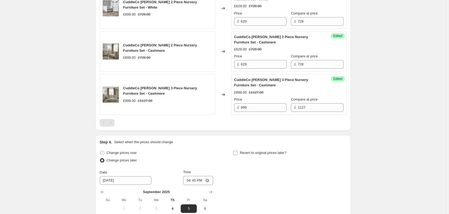
click at [274, 154] on span "Revert to original prices later?" at bounding box center [263, 153] width 46 height 4
click at [237, 154] on input "Revert to original prices later?" at bounding box center [235, 153] width 4 height 4
checkbox input "true"
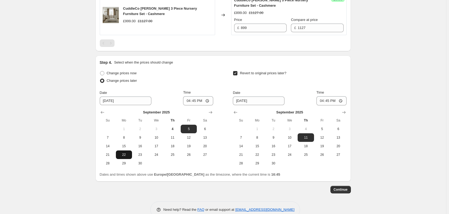
scroll to position [431, 0]
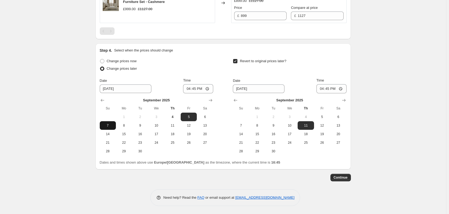
click at [109, 125] on span "7" at bounding box center [108, 126] width 12 height 4
type input "[DATE]"
click at [259, 128] on span "8" at bounding box center [257, 126] width 12 height 4
type input "[DATE]"
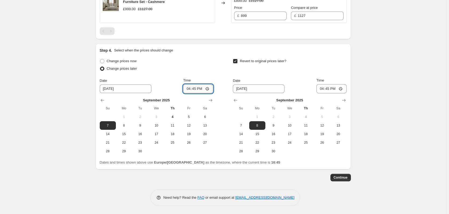
click at [197, 90] on input "16:45" at bounding box center [198, 88] width 30 height 9
type input "18:00"
click at [330, 88] on input "16:45" at bounding box center [331, 88] width 30 height 9
type input "06:00"
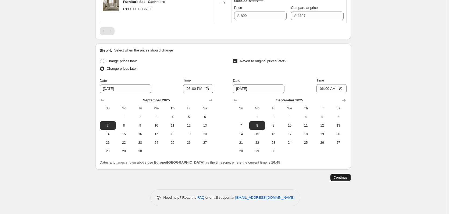
click at [343, 178] on span "Continue" at bounding box center [341, 178] width 14 height 4
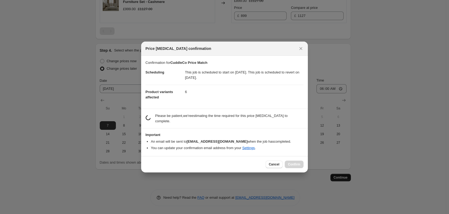
scroll to position [0, 0]
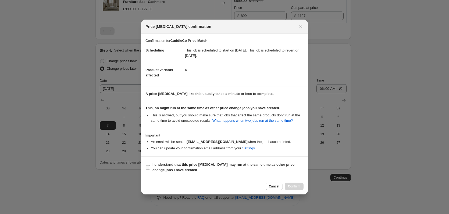
click at [242, 162] on span "I understand that this price [MEDICAL_DATA] may run at the same time as other p…" at bounding box center [227, 167] width 151 height 11
click at [150, 166] on input "I understand that this price [MEDICAL_DATA] may run at the same time as other p…" at bounding box center [148, 168] width 4 height 4
checkbox input "true"
click at [300, 187] on button "Confirm" at bounding box center [294, 187] width 19 height 8
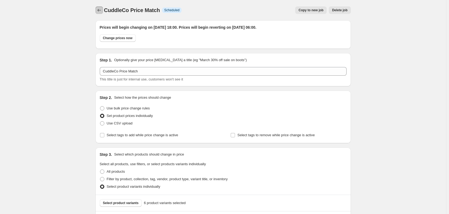
click at [97, 10] on button "Price change jobs" at bounding box center [99, 10] width 8 height 8
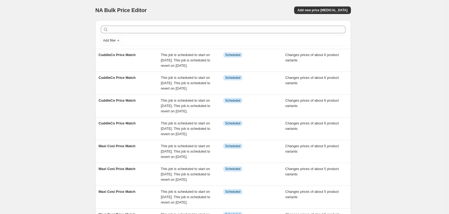
drag, startPoint x: 128, startPoint y: 44, endPoint x: 90, endPoint y: 41, distance: 38.5
click at [124, 44] on div "Add filter" at bounding box center [223, 41] width 249 height 10
